Goal: Transaction & Acquisition: Purchase product/service

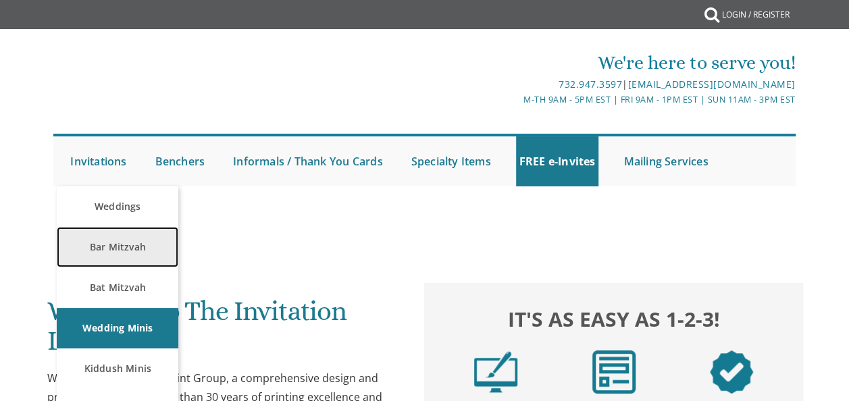
click at [122, 250] on link "Bar Mitzvah" at bounding box center [118, 247] width 122 height 41
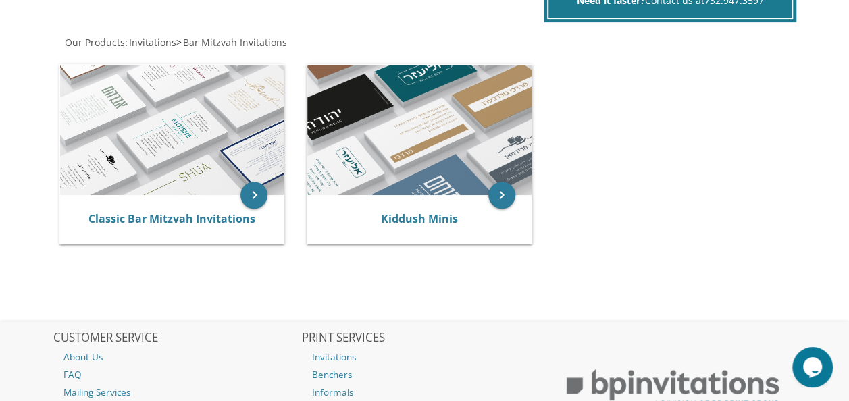
scroll to position [273, 0]
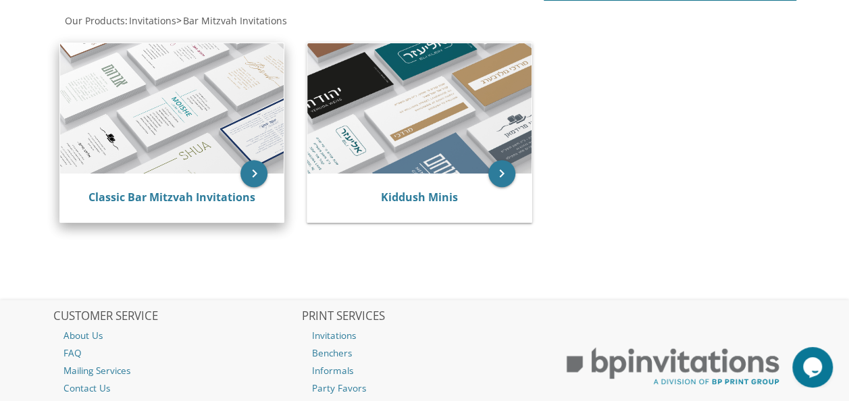
click at [194, 93] on img at bounding box center [171, 108] width 223 height 130
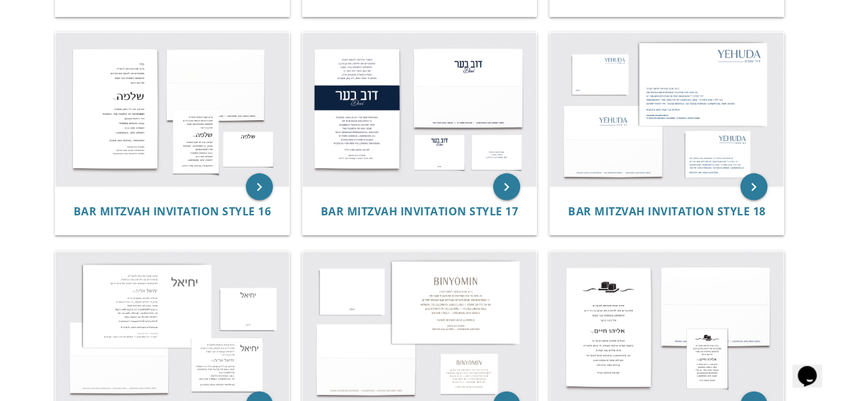
scroll to position [1352, 0]
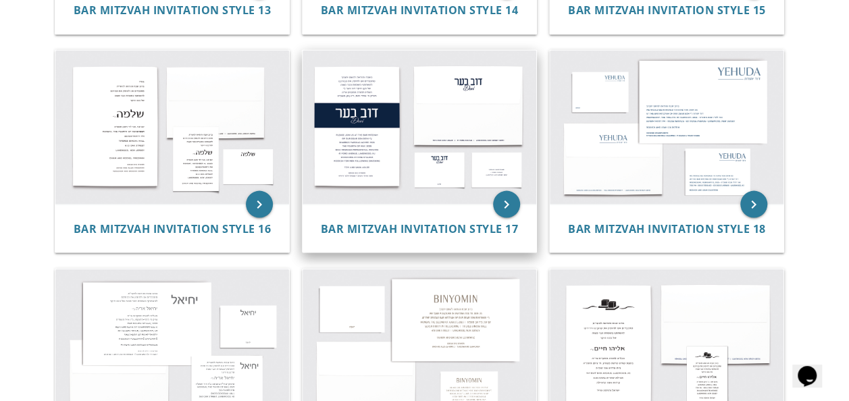
click at [371, 181] on img at bounding box center [419, 127] width 234 height 153
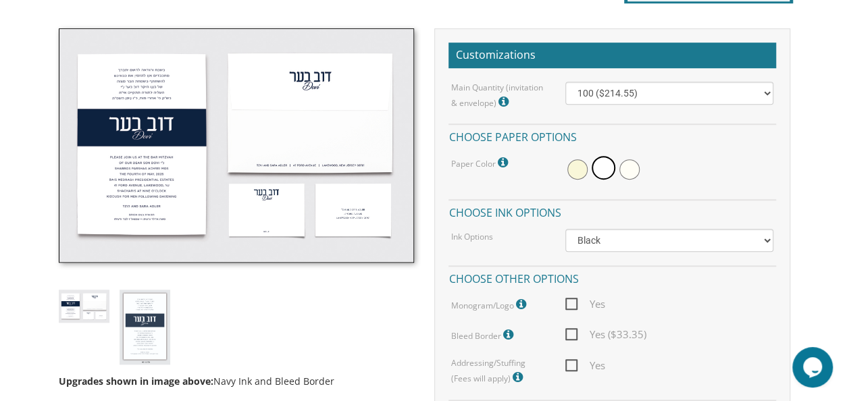
scroll to position [379, 0]
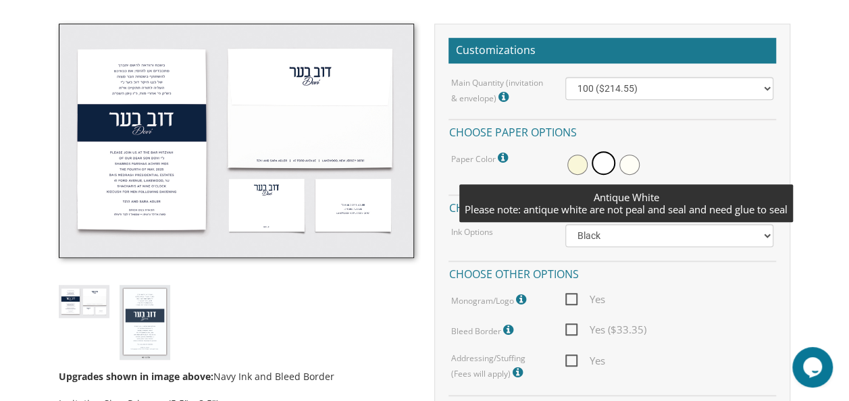
click at [629, 163] on span at bounding box center [629, 165] width 20 height 20
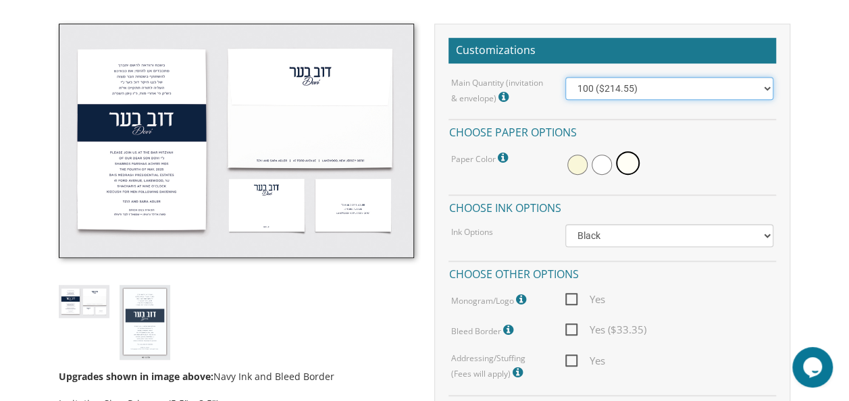
click at [766, 84] on select "100 ($214.55) 200 ($254.60) 300 ($294.25) 400 ($333.55) 500 ($373.90) 600 ($413…" at bounding box center [669, 88] width 208 height 23
select select "300"
click at [565, 77] on select "100 ($214.55) 200 ($254.60) 300 ($294.25) 400 ($333.55) 500 ($373.90) 600 ($413…" at bounding box center [669, 88] width 208 height 23
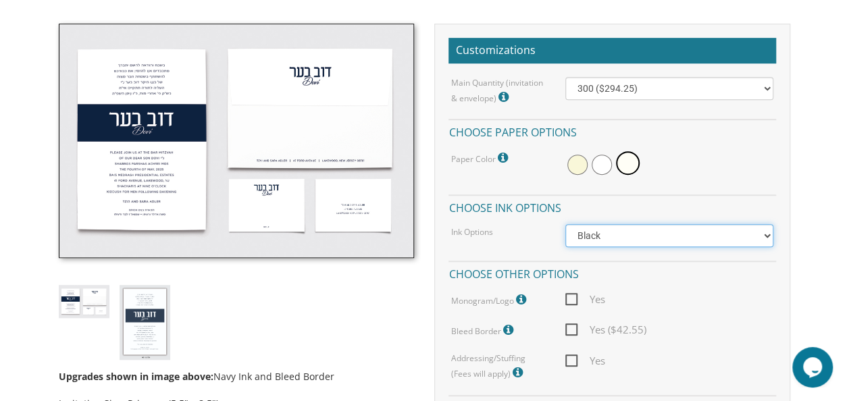
click at [762, 232] on select "Black Colored Ink ($65.00) Black + One Color ($100.00) Two Colors ($165.00)" at bounding box center [669, 235] width 208 height 23
select select "Standard"
click at [565, 224] on select "Black Colored Ink ($65.00) Black + One Color ($100.00) Two Colors ($165.00)" at bounding box center [669, 235] width 208 height 23
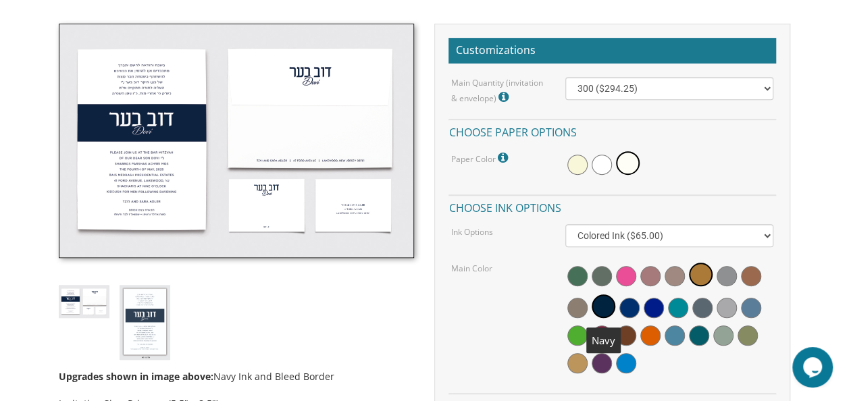
click at [603, 304] on span at bounding box center [603, 306] width 24 height 24
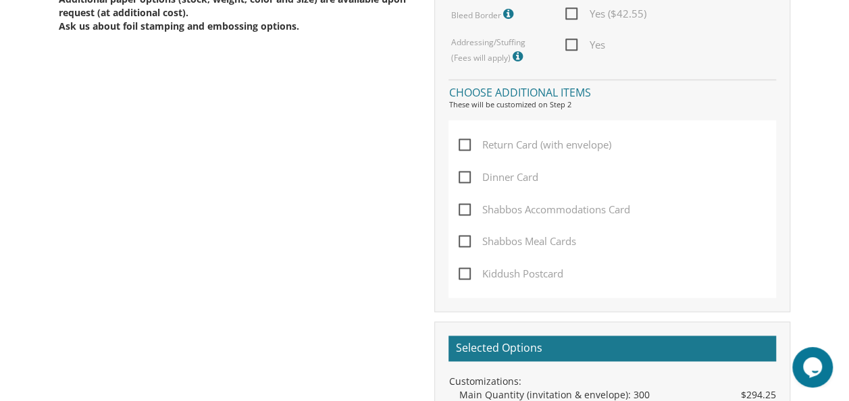
scroll to position [835, 0]
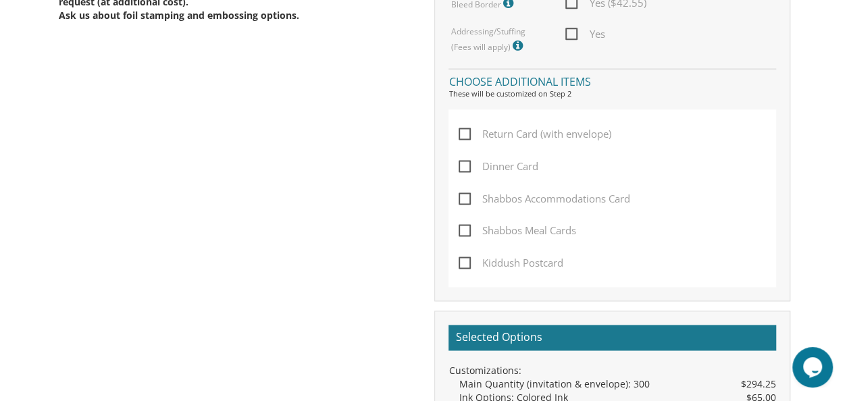
click at [465, 257] on span "Kiddush Postcard" at bounding box center [510, 263] width 105 height 17
click at [465, 257] on input "Kiddush Postcard" at bounding box center [462, 261] width 9 height 9
checkbox input "true"
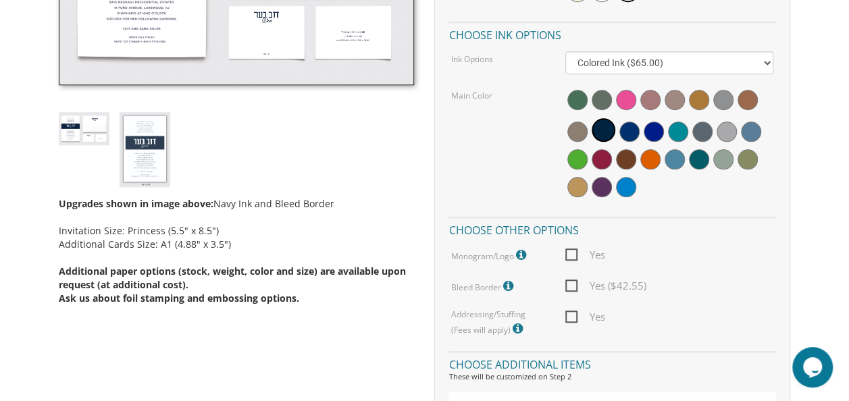
scroll to position [554, 0]
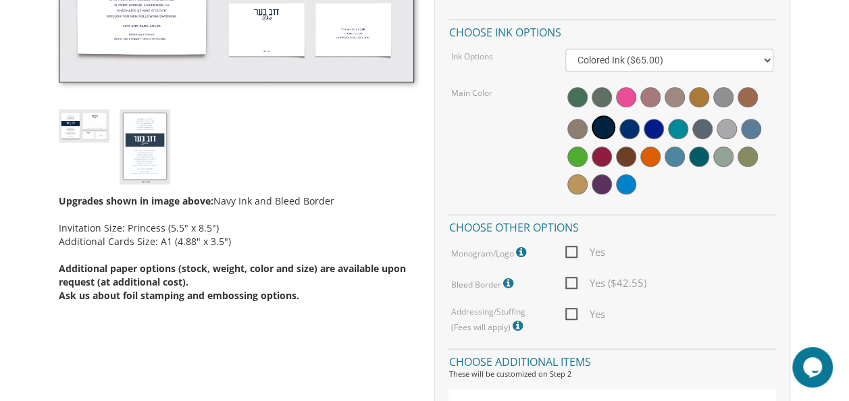
click at [572, 282] on span "Yes ($42.55)" at bounding box center [605, 283] width 80 height 17
click at [572, 282] on input "Yes ($42.55)" at bounding box center [569, 282] width 9 height 9
checkbox input "true"
click at [568, 313] on span "Yes" at bounding box center [584, 314] width 39 height 17
click at [568, 313] on input "Yes" at bounding box center [569, 313] width 9 height 9
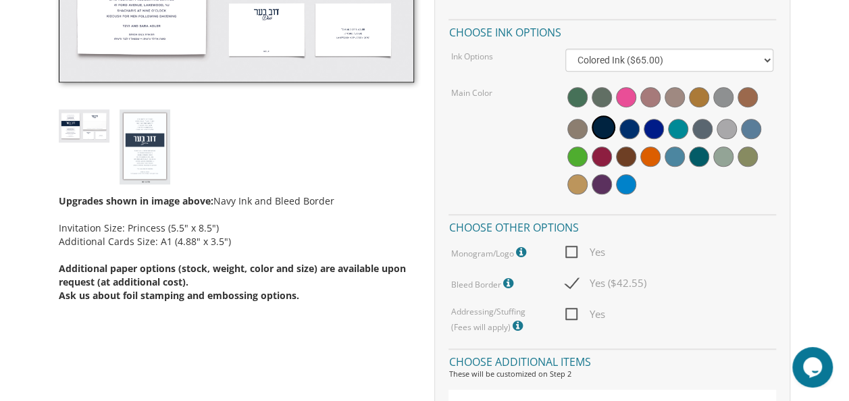
checkbox input "true"
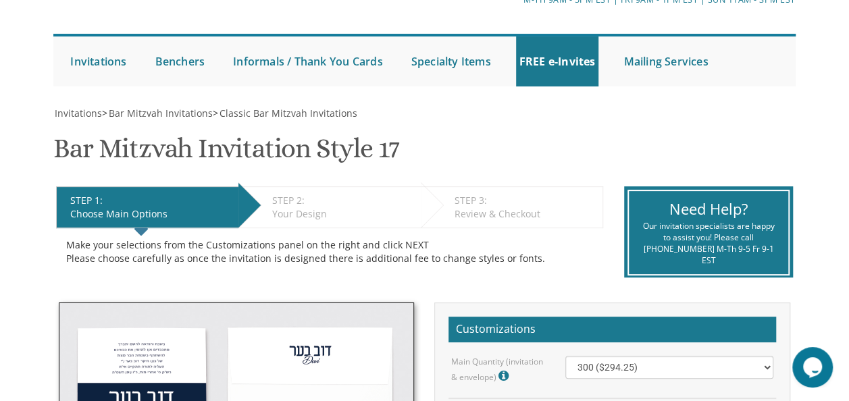
scroll to position [97, 0]
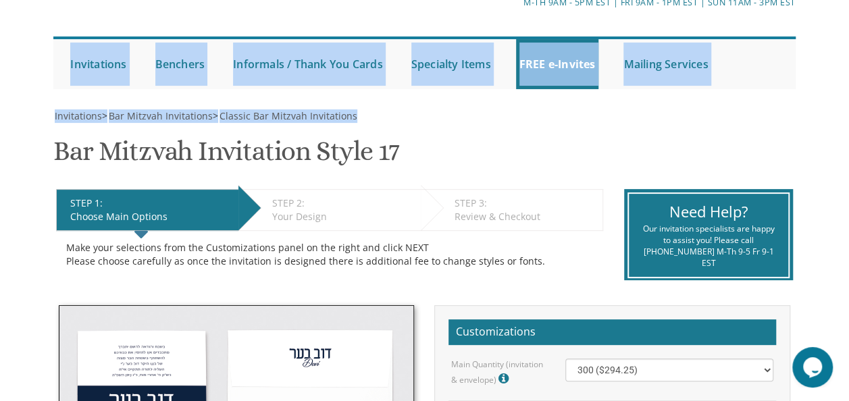
drag, startPoint x: 844, startPoint y: 78, endPoint x: 843, endPoint y: 117, distance: 39.2
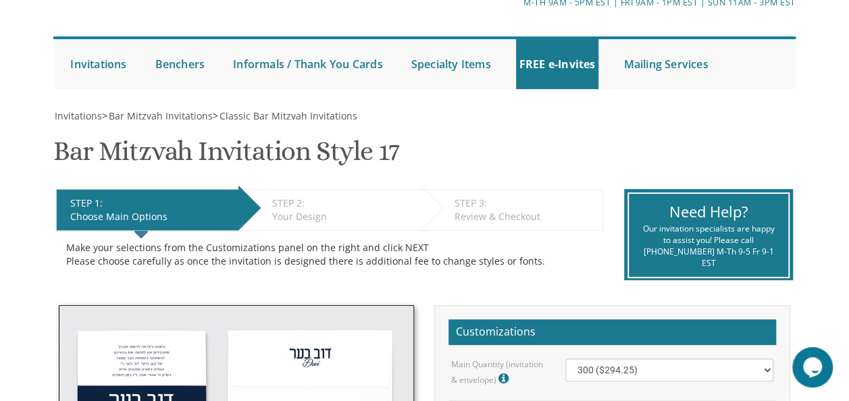
drag, startPoint x: 843, startPoint y: 117, endPoint x: 832, endPoint y: 176, distance: 59.1
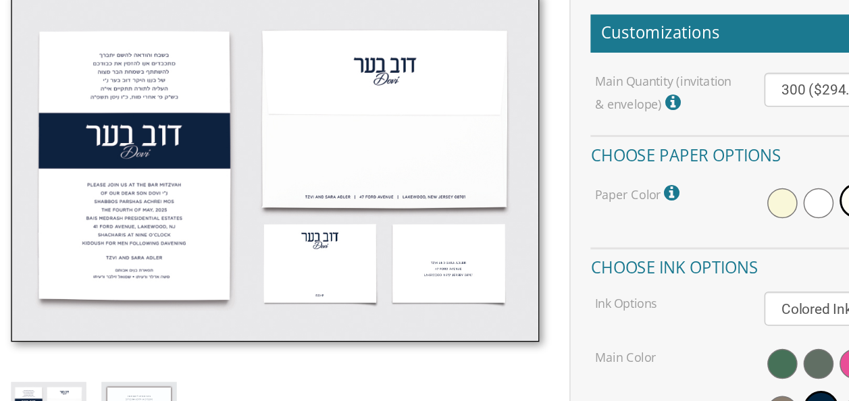
scroll to position [369, 0]
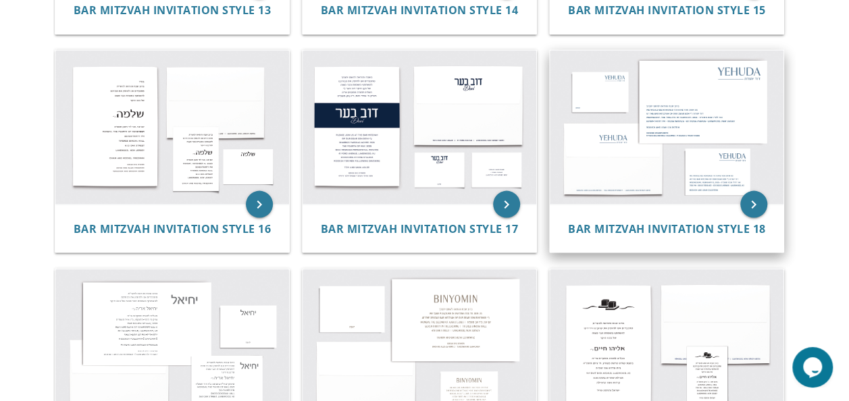
click at [739, 88] on img at bounding box center [667, 127] width 234 height 153
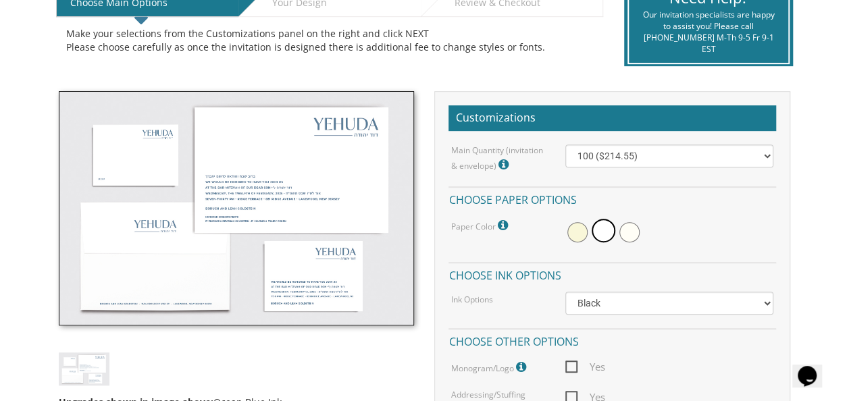
scroll to position [309, 0]
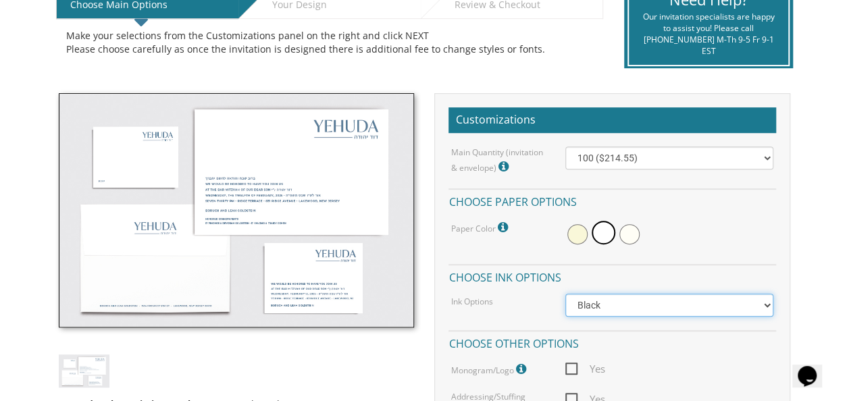
click at [758, 305] on select "Black Colored Ink ($65.00) Black + One Color ($100.00) Two Colors ($137.95)" at bounding box center [669, 305] width 208 height 23
select select "Black + One Color"
click at [565, 294] on select "Black Colored Ink ($65.00) Black + One Color ($100.00) Two Colors ($137.95)" at bounding box center [669, 305] width 208 height 23
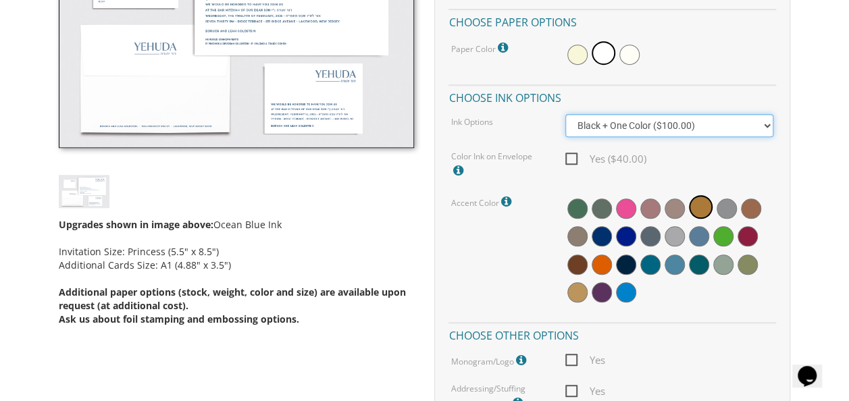
scroll to position [509, 0]
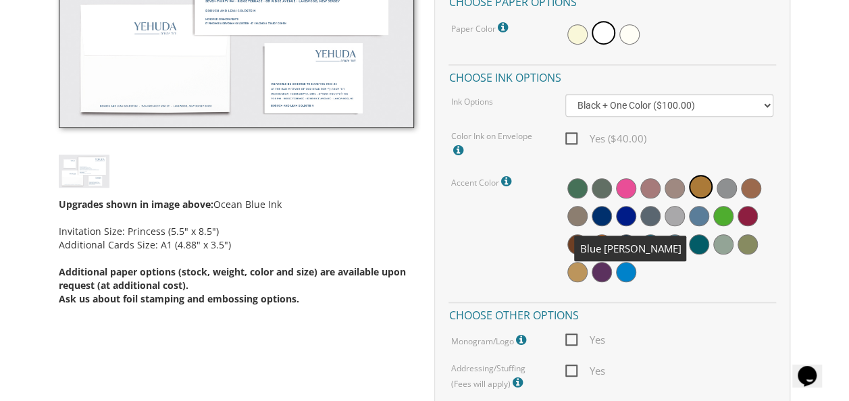
click at [603, 211] on span at bounding box center [601, 216] width 20 height 20
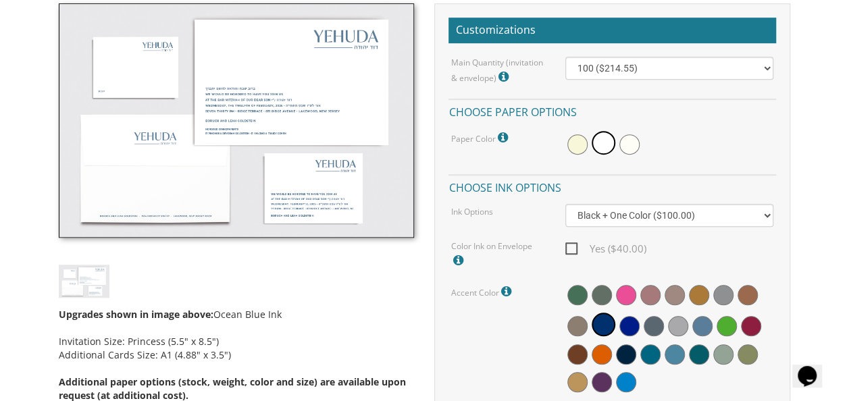
scroll to position [419, 0]
